Goal: Task Accomplishment & Management: Manage account settings

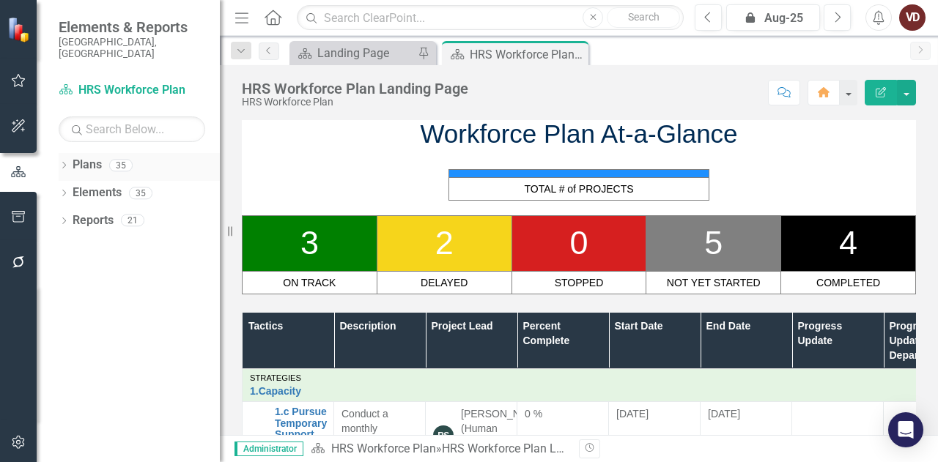
click at [66, 163] on icon "Dropdown" at bounding box center [64, 167] width 10 height 8
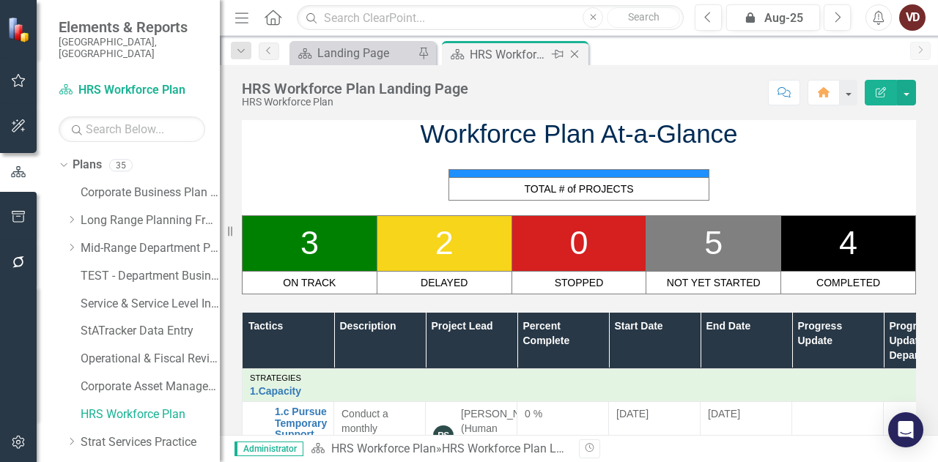
click at [575, 59] on icon "Close" at bounding box center [574, 54] width 15 height 12
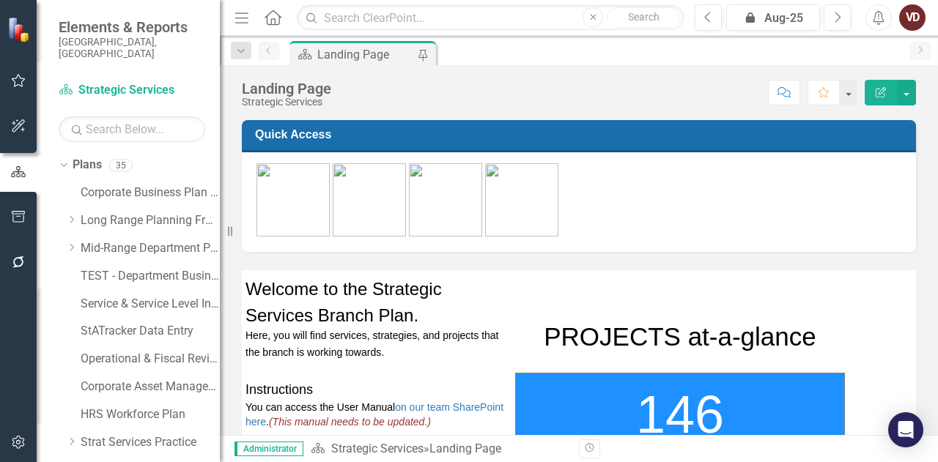
click at [361, 55] on div "Landing Page" at bounding box center [365, 54] width 97 height 18
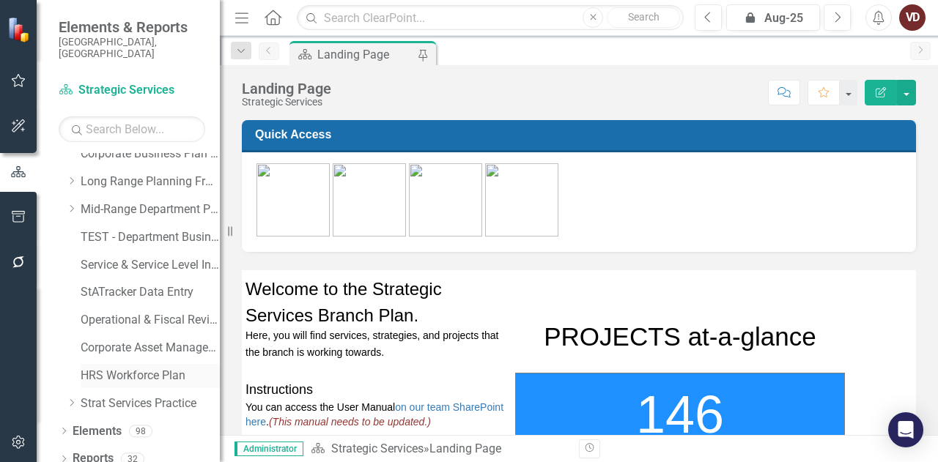
scroll to position [37, 0]
click at [70, 179] on icon "Dropdown" at bounding box center [71, 183] width 11 height 9
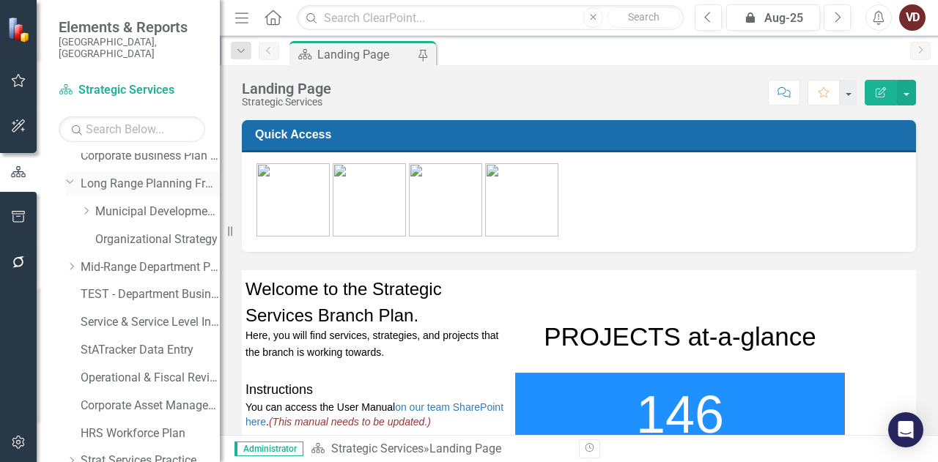
click at [69, 176] on icon "Dropdown" at bounding box center [70, 181] width 9 height 11
click at [72, 207] on icon "Dropdown" at bounding box center [71, 211] width 11 height 9
click at [134, 232] on link "Communications and Public Affairs - Integrated Business Plan (ARCHIVED)" at bounding box center [157, 240] width 125 height 17
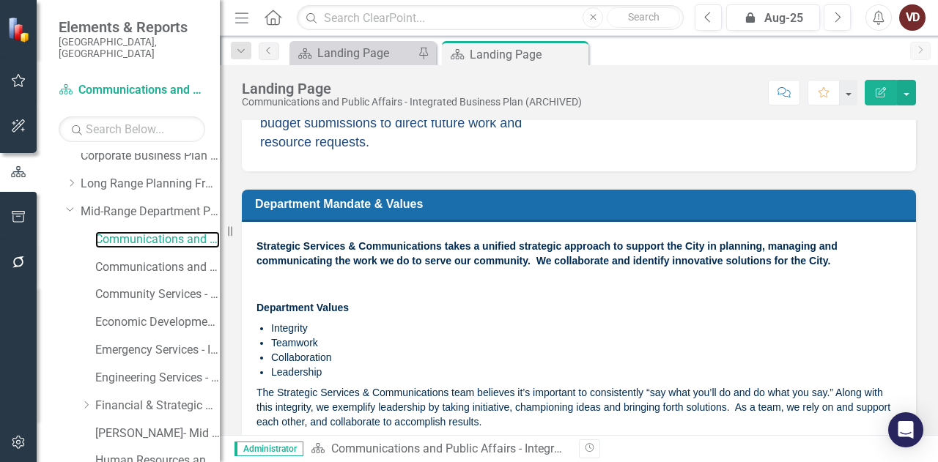
scroll to position [519, 0]
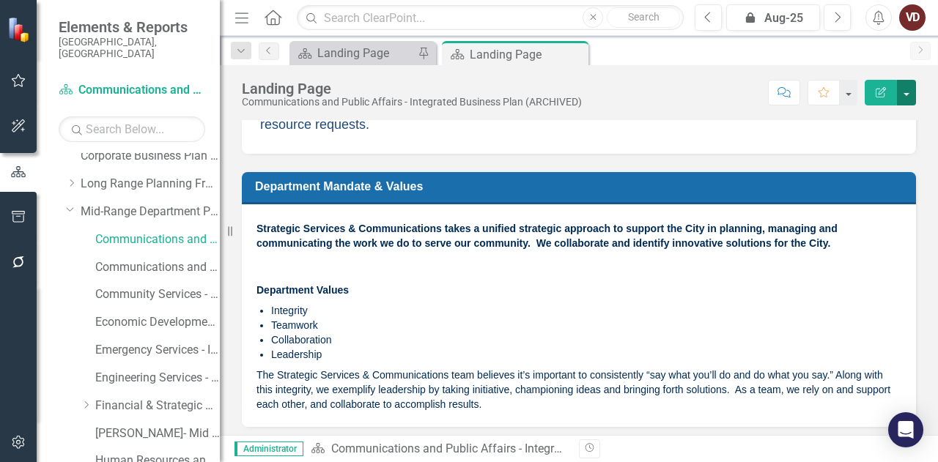
click at [907, 92] on button "button" at bounding box center [906, 93] width 19 height 26
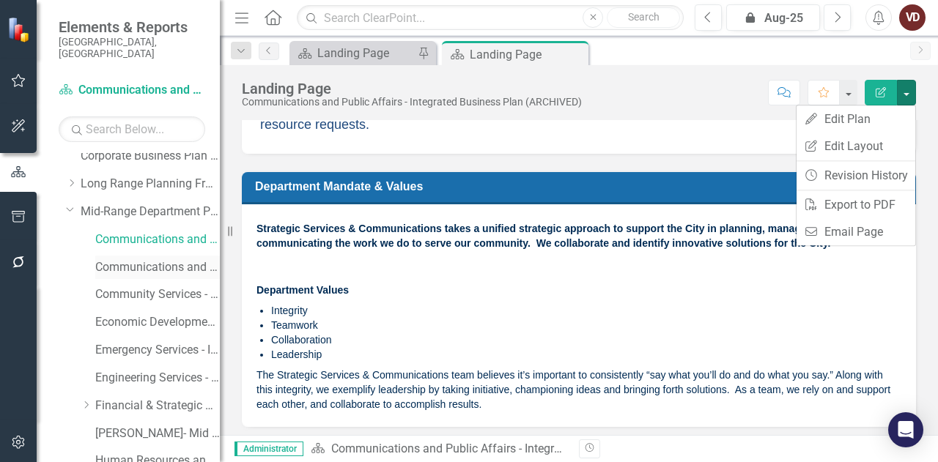
click at [118, 259] on link "Communications and Public Affairs - Integrated Business Plan ([DATE]-[DATE])" at bounding box center [157, 267] width 125 height 17
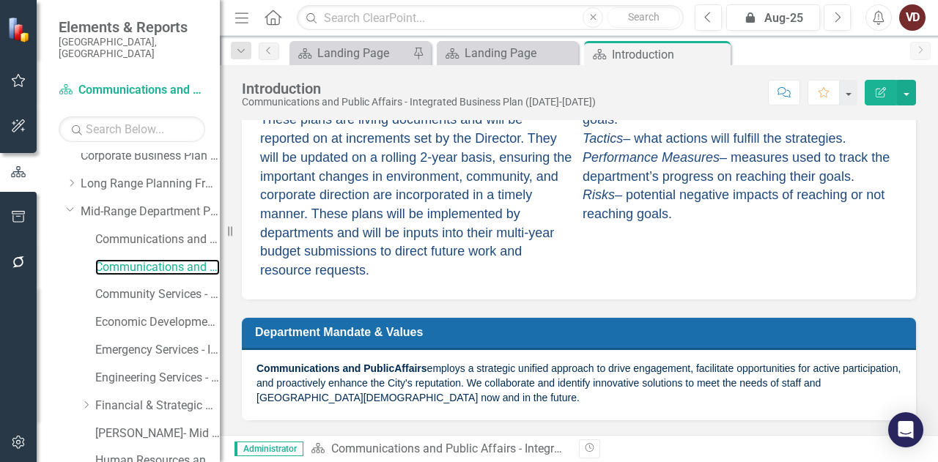
scroll to position [388, 0]
click at [875, 92] on button "Edit Report" at bounding box center [881, 93] width 32 height 26
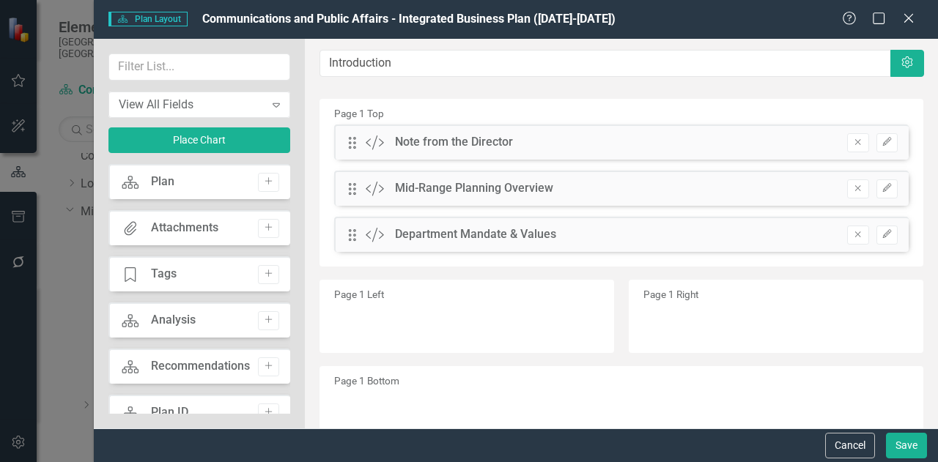
scroll to position [51, 0]
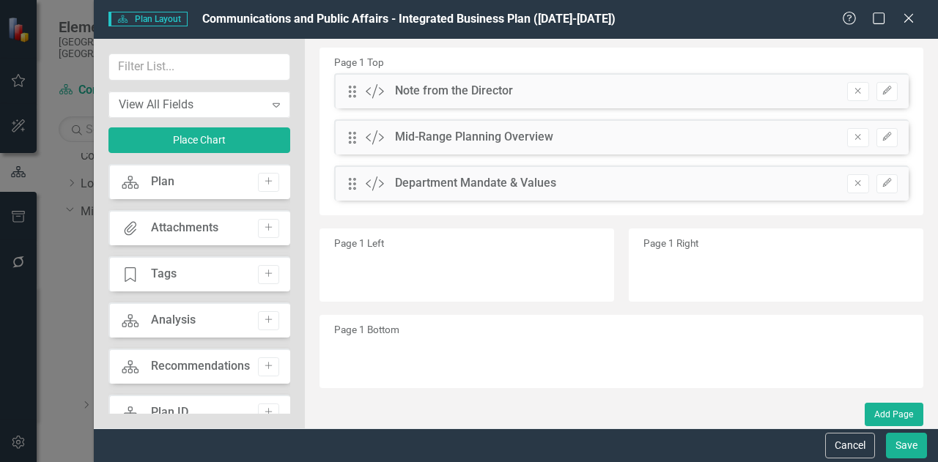
click at [176, 180] on div "Plan Plan Add" at bounding box center [199, 181] width 182 height 35
click at [267, 180] on icon "Add" at bounding box center [268, 181] width 11 height 9
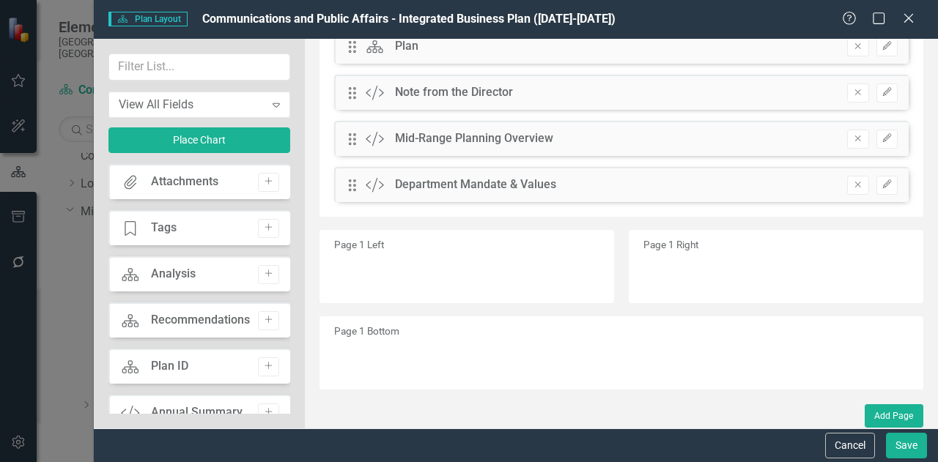
scroll to position [0, 0]
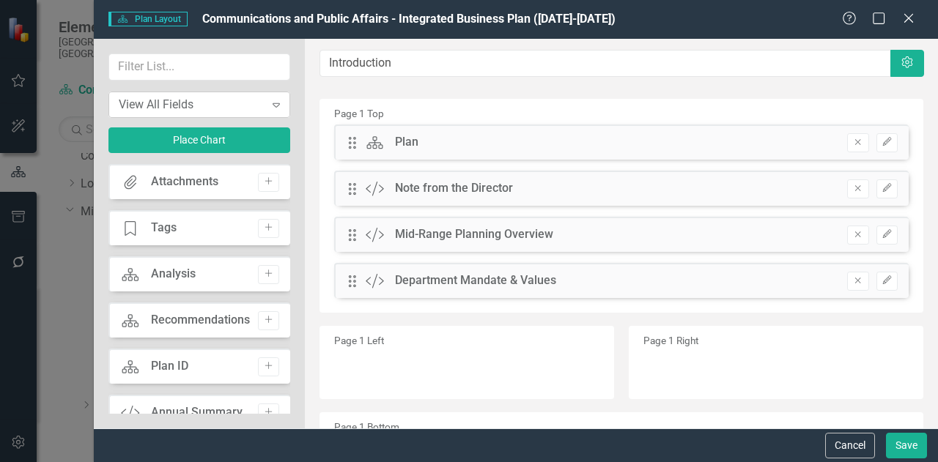
click at [249, 102] on div "View All Fields" at bounding box center [192, 104] width 146 height 17
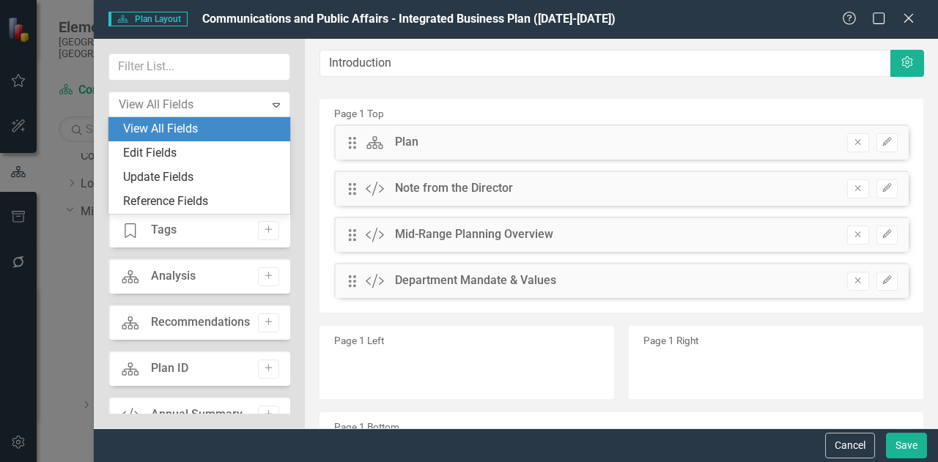
click at [199, 130] on div "View All Fields" at bounding box center [202, 129] width 158 height 17
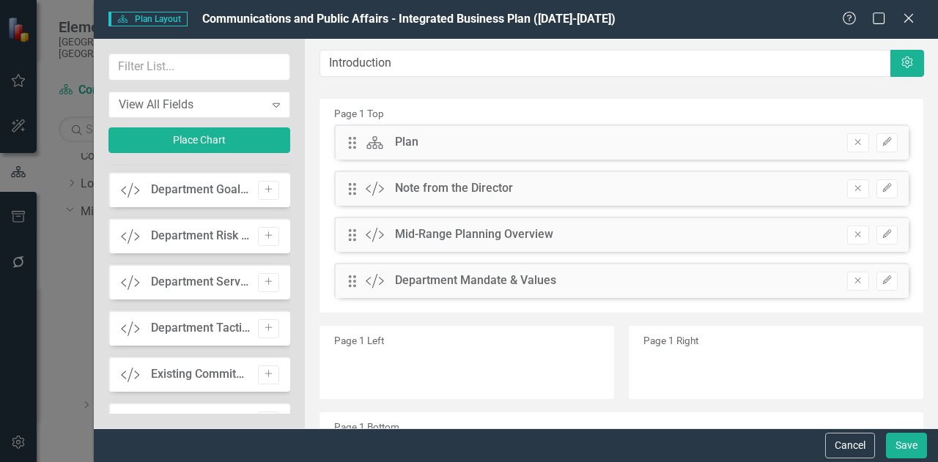
scroll to position [811, 0]
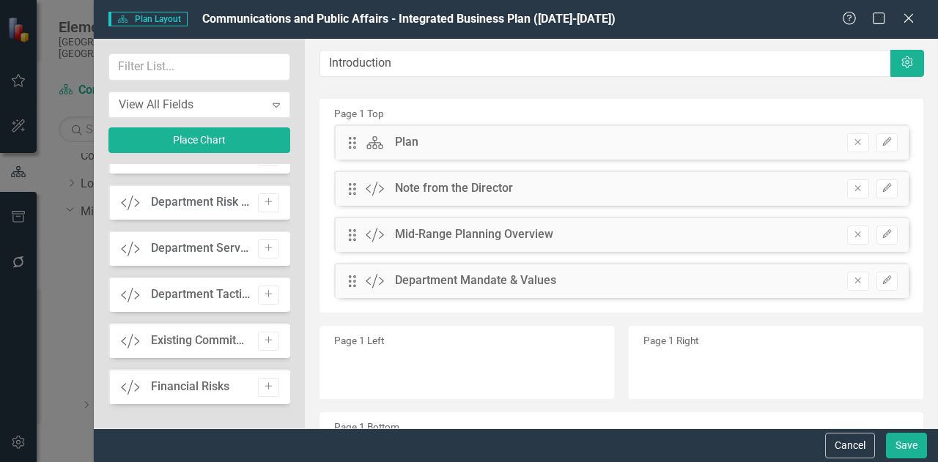
click at [183, 391] on div "Financial Risks" at bounding box center [190, 387] width 78 height 17
click at [185, 389] on div "Financial Risks" at bounding box center [190, 387] width 78 height 17
click at [915, 22] on div "Help Maximize Close" at bounding box center [882, 19] width 81 height 17
click at [909, 19] on icon at bounding box center [908, 17] width 11 height 11
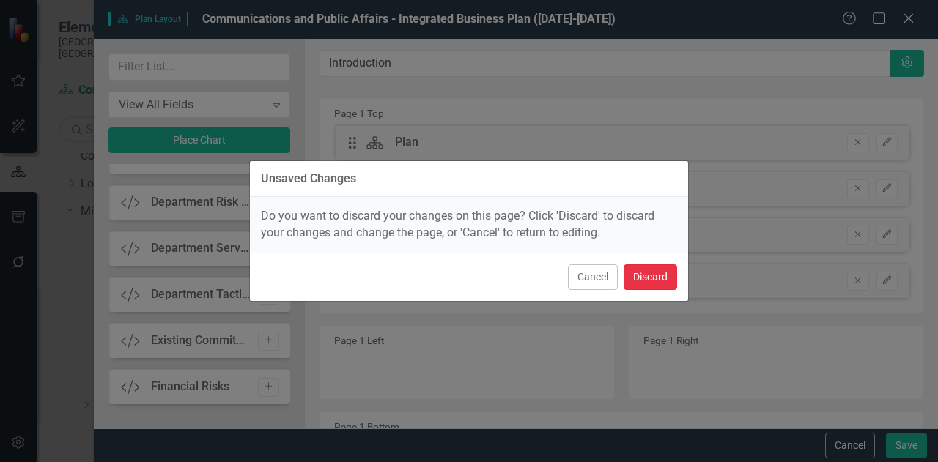
click at [646, 273] on button "Discard" at bounding box center [650, 278] width 53 height 26
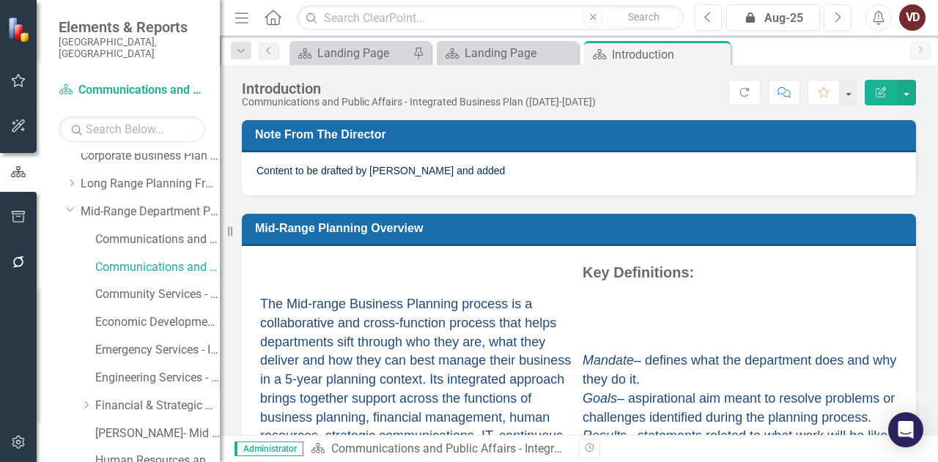
scroll to position [0, 0]
click at [846, 100] on button "button" at bounding box center [847, 93] width 19 height 26
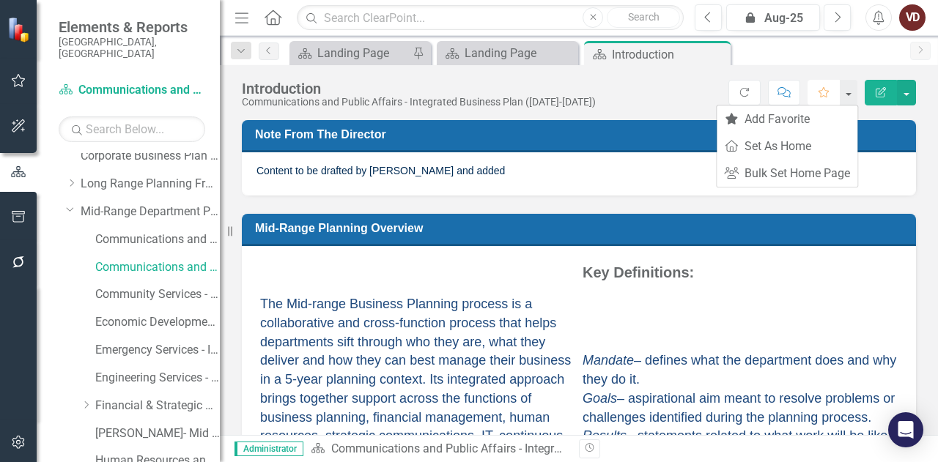
click at [821, 93] on icon "Favorite" at bounding box center [823, 92] width 13 height 10
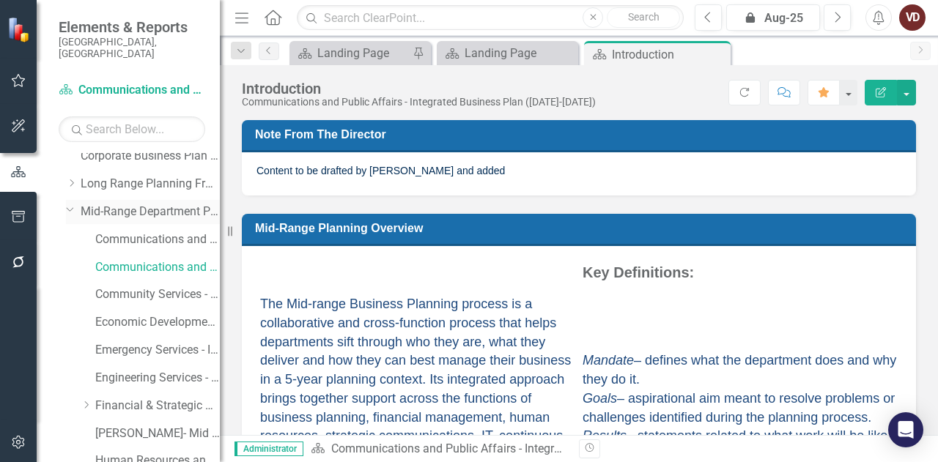
click at [70, 204] on icon "Dropdown" at bounding box center [70, 209] width 9 height 11
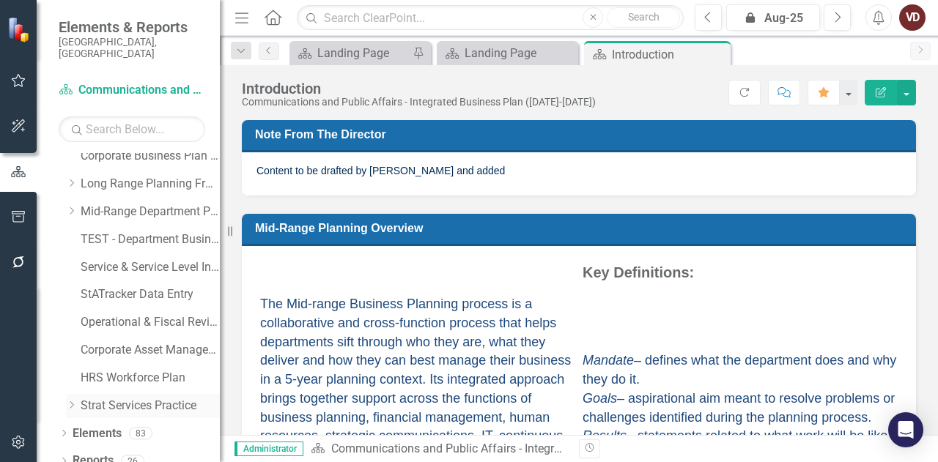
click at [98, 398] on link "Strat Services Practice" at bounding box center [150, 406] width 139 height 17
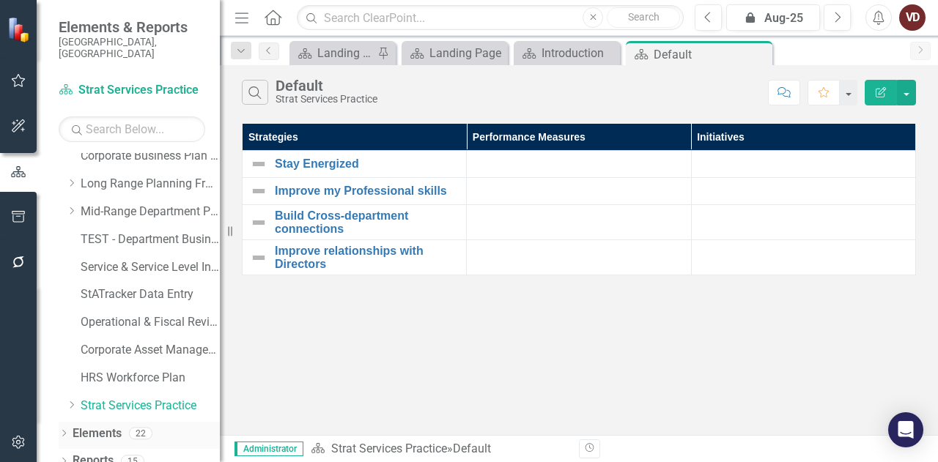
click at [61, 431] on icon "Dropdown" at bounding box center [64, 435] width 10 height 8
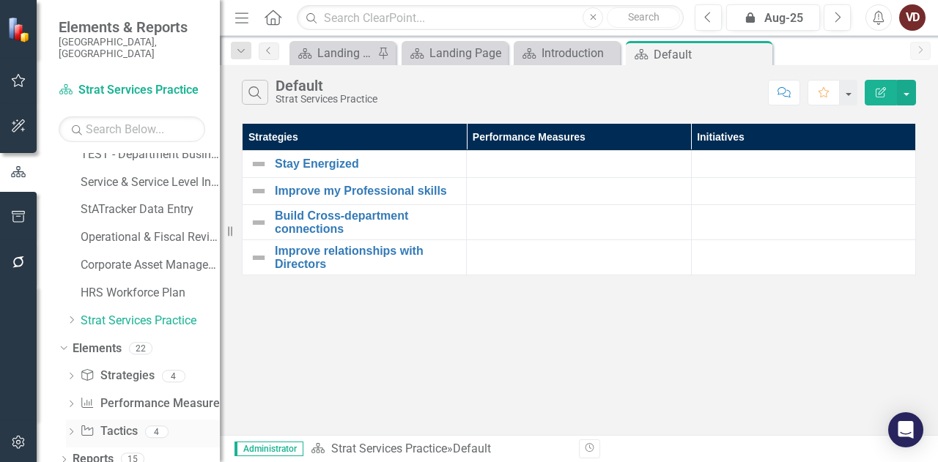
scroll to position [122, 0]
click at [874, 95] on button "Edit Report" at bounding box center [881, 93] width 32 height 26
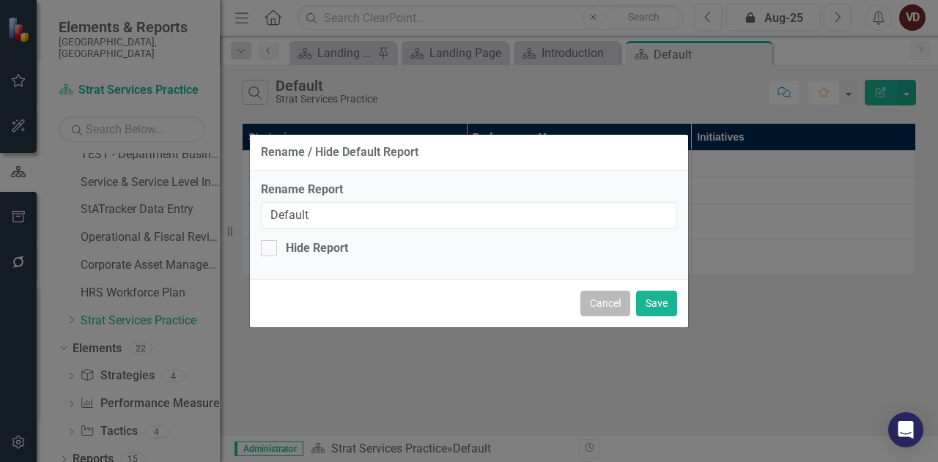
click at [600, 301] on button "Cancel" at bounding box center [605, 304] width 50 height 26
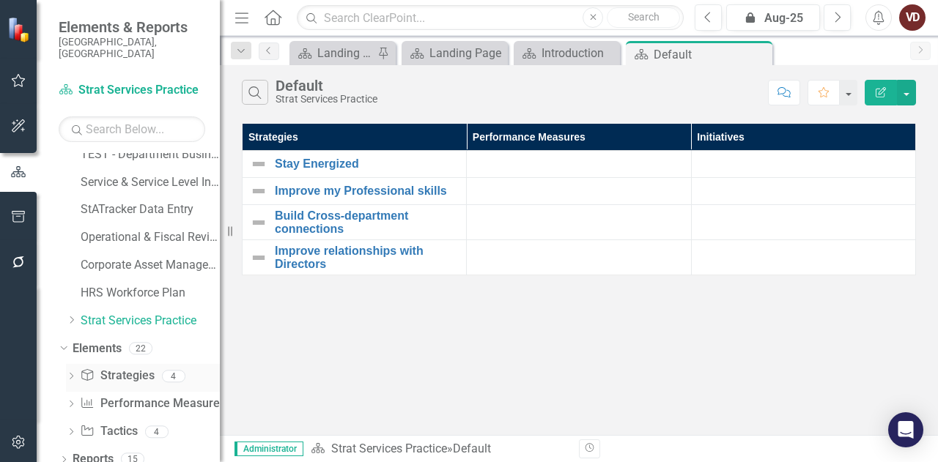
click at [133, 368] on link "Strategy Strategies" at bounding box center [117, 376] width 74 height 17
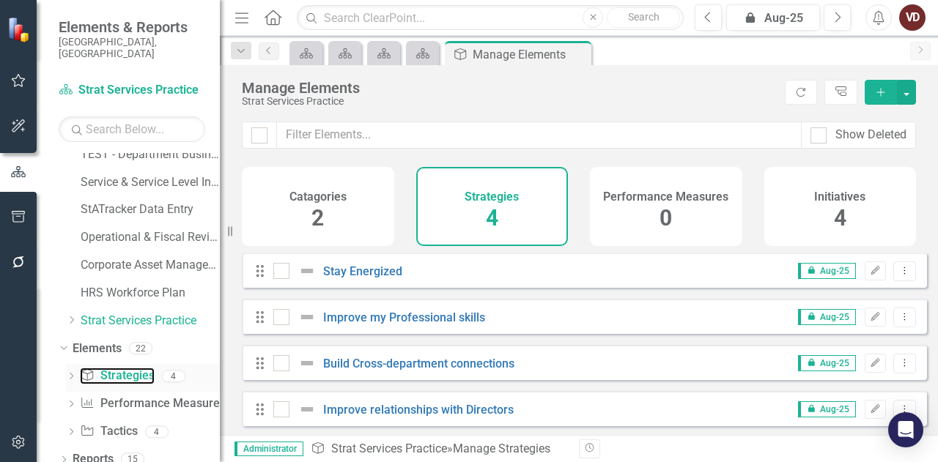
scroll to position [120, 0]
click at [64, 344] on icon "Dropdown" at bounding box center [62, 349] width 8 height 10
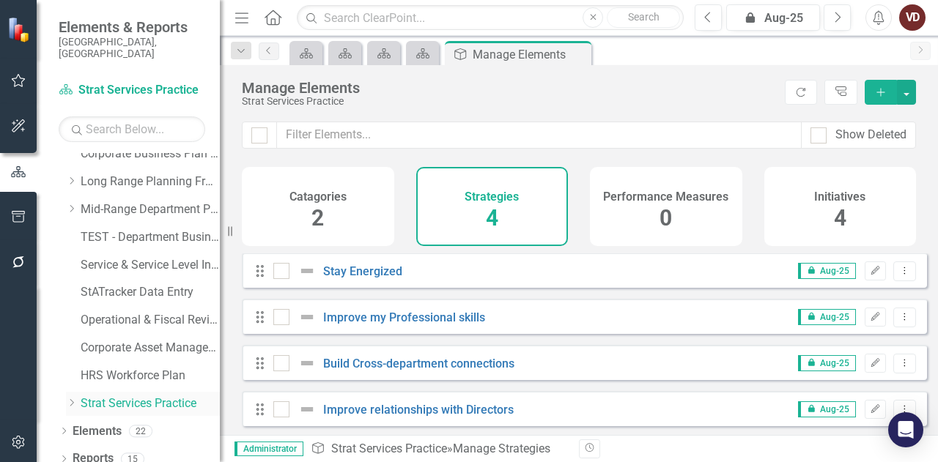
scroll to position [37, 0]
click at [909, 93] on button "button" at bounding box center [906, 92] width 19 height 25
click at [910, 93] on button "button" at bounding box center [906, 92] width 19 height 25
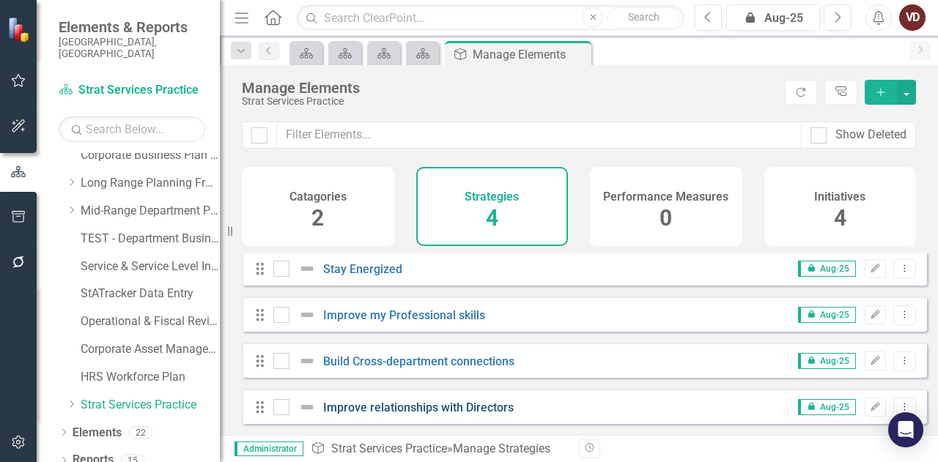
click at [394, 410] on link "Improve relationships with Directors" at bounding box center [418, 408] width 191 height 14
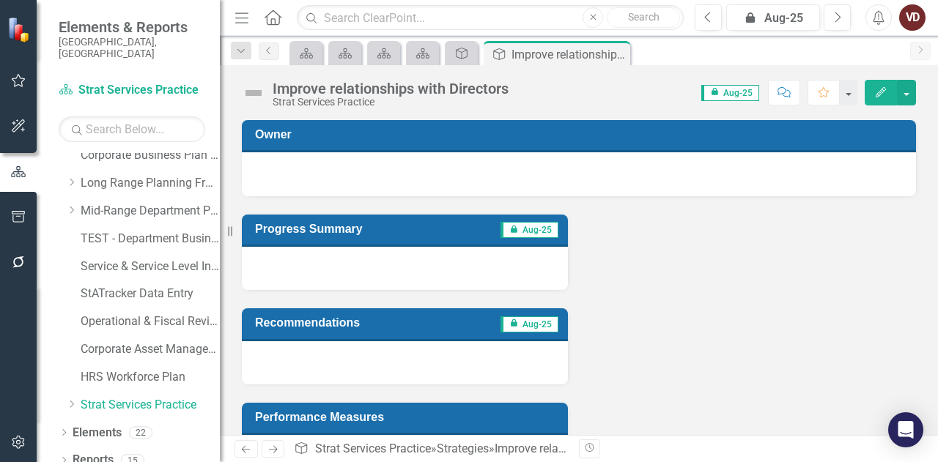
scroll to position [170, 0]
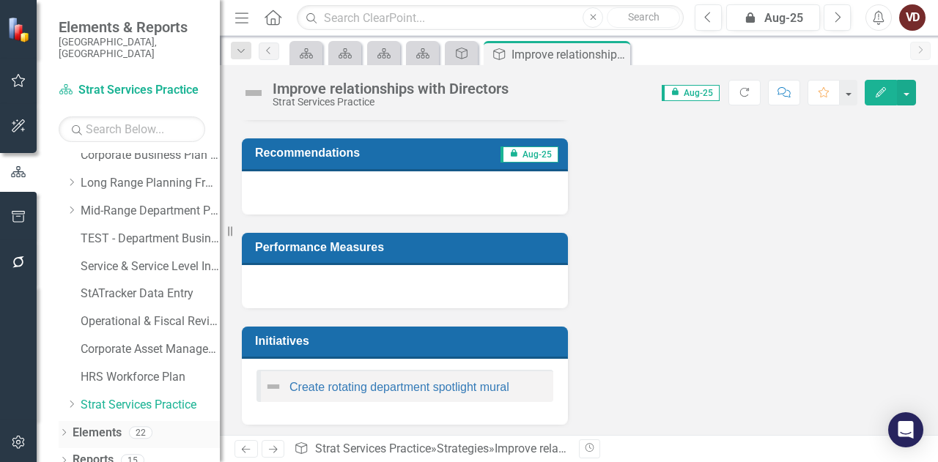
click at [70, 423] on div "Dropdown Elements 22" at bounding box center [139, 435] width 161 height 28
click at [89, 424] on link "Elements" at bounding box center [97, 432] width 49 height 17
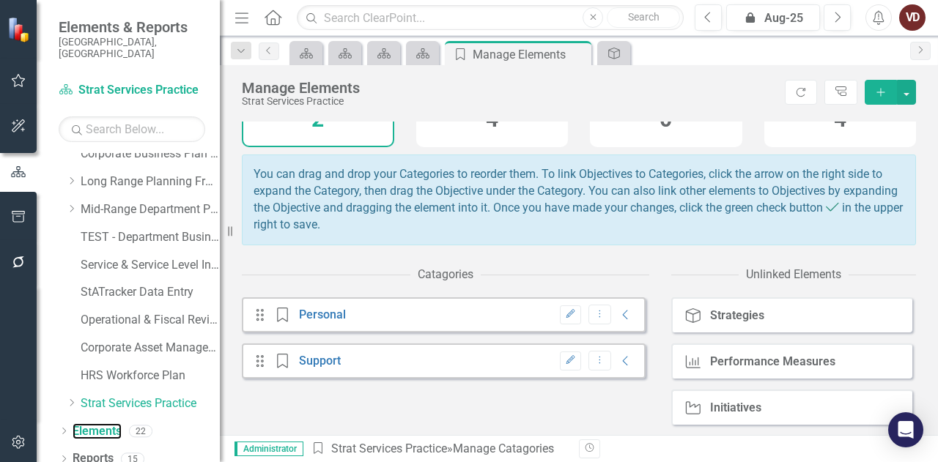
scroll to position [107, 0]
click at [328, 313] on link "Personal" at bounding box center [322, 315] width 47 height 14
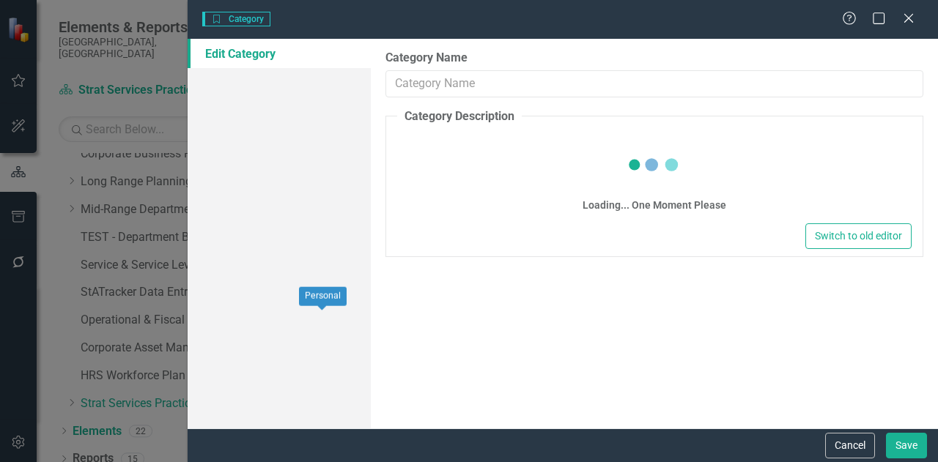
type input "Personal"
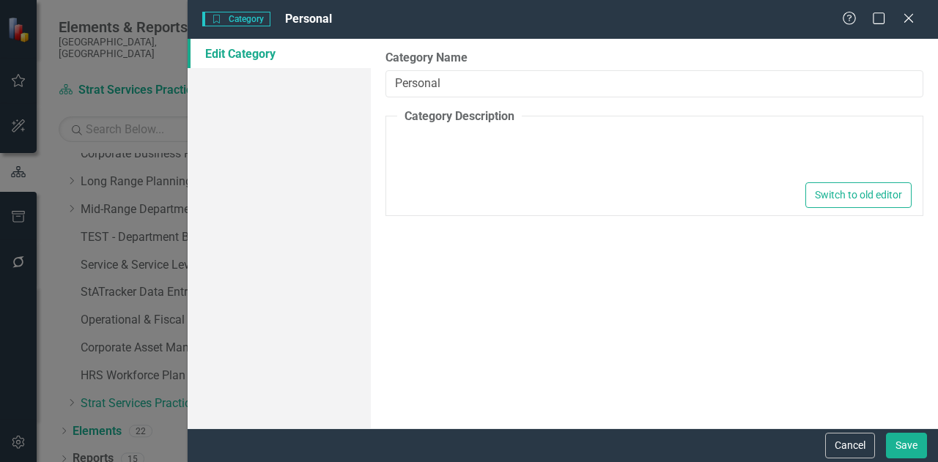
type textarea "<p>Things I will do for myself.</p>"
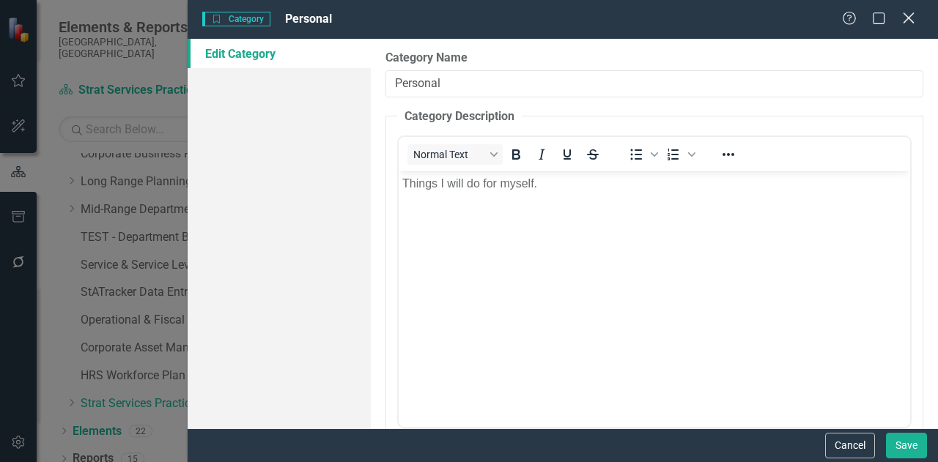
scroll to position [0, 0]
click at [909, 15] on icon "Close" at bounding box center [908, 18] width 18 height 14
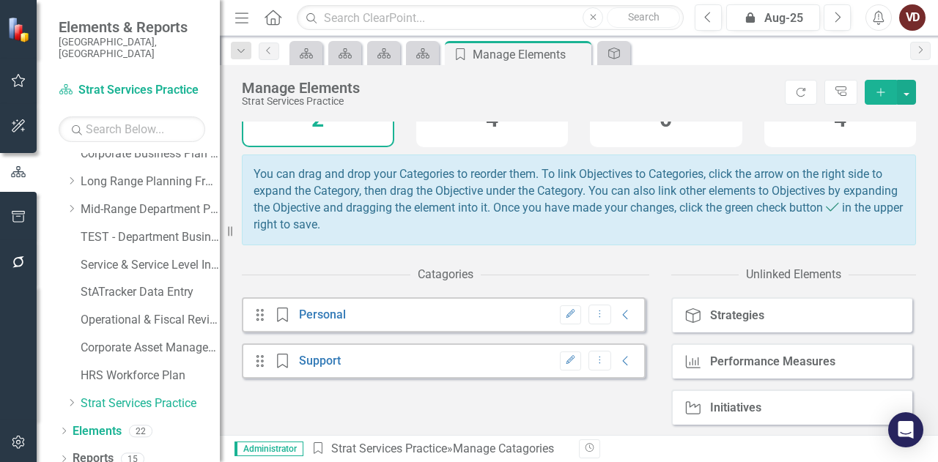
scroll to position [108, 0]
click at [588, 322] on button "Dropdown Menu" at bounding box center [599, 315] width 23 height 20
click at [446, 398] on div "Catagories Drag Category Personal Edit Dropdown Menu Collapse Drag Category Sup…" at bounding box center [579, 348] width 674 height 176
